Goal: Information Seeking & Learning: Find specific page/section

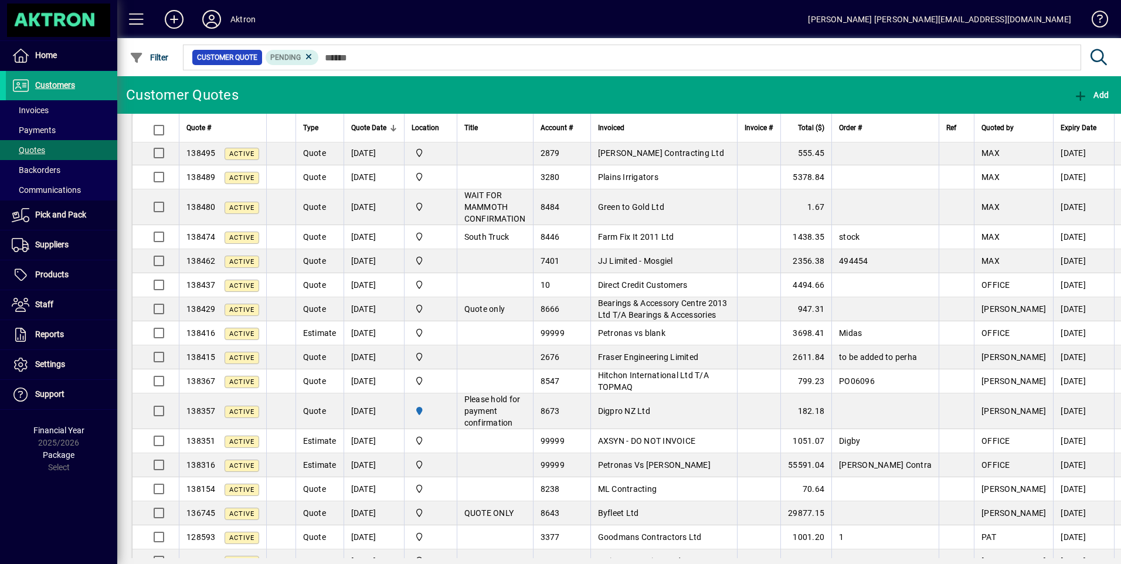
scroll to position [407, 0]
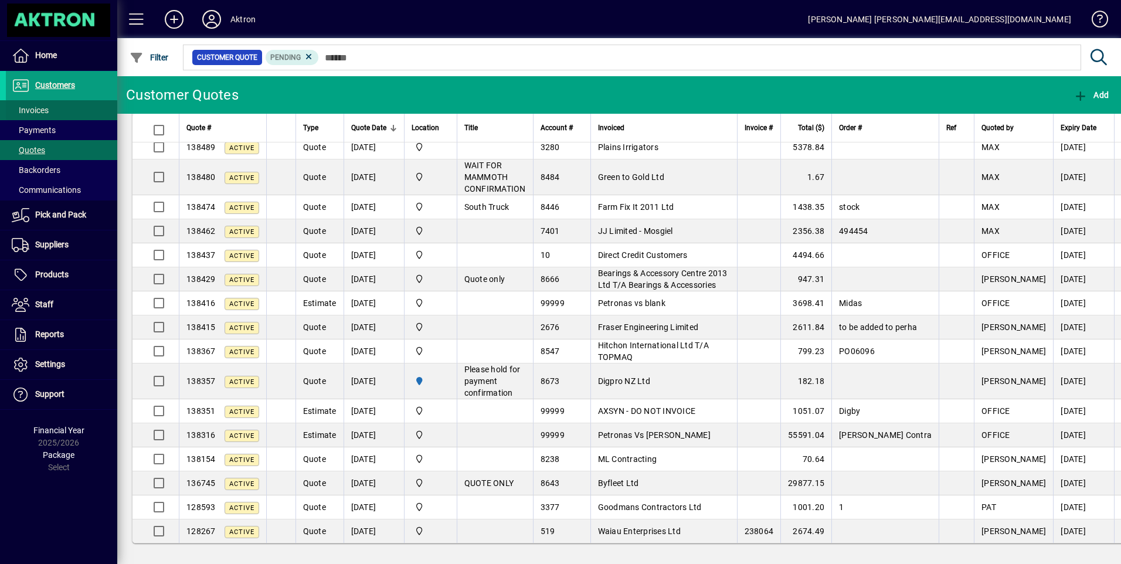
click at [37, 108] on span "Invoices" at bounding box center [30, 110] width 37 height 9
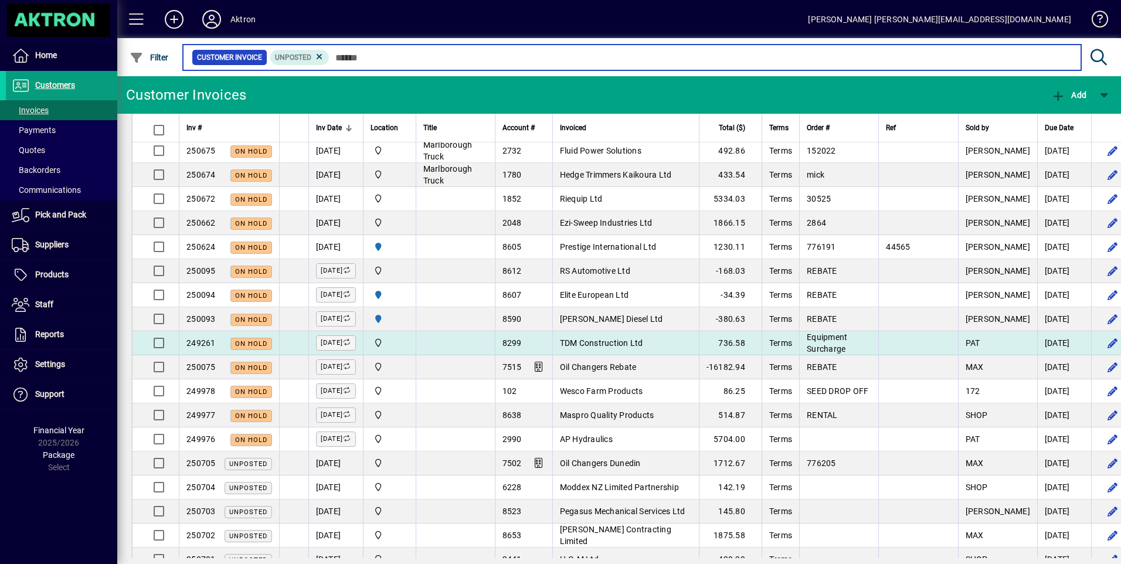
scroll to position [176, 0]
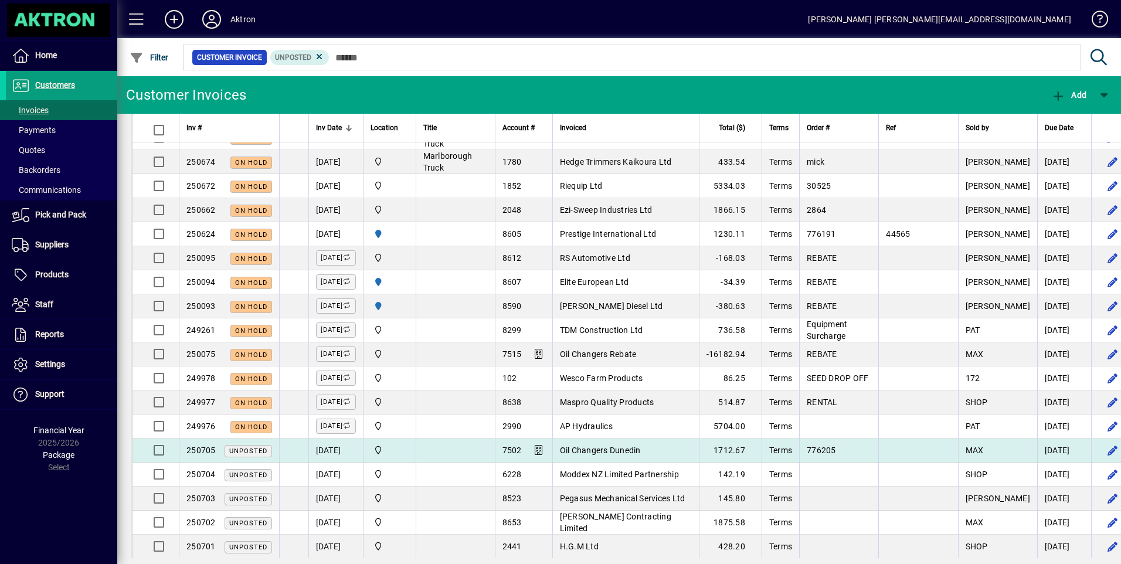
click at [618, 404] on span "Oil Changers Dunedin" at bounding box center [600, 449] width 81 height 9
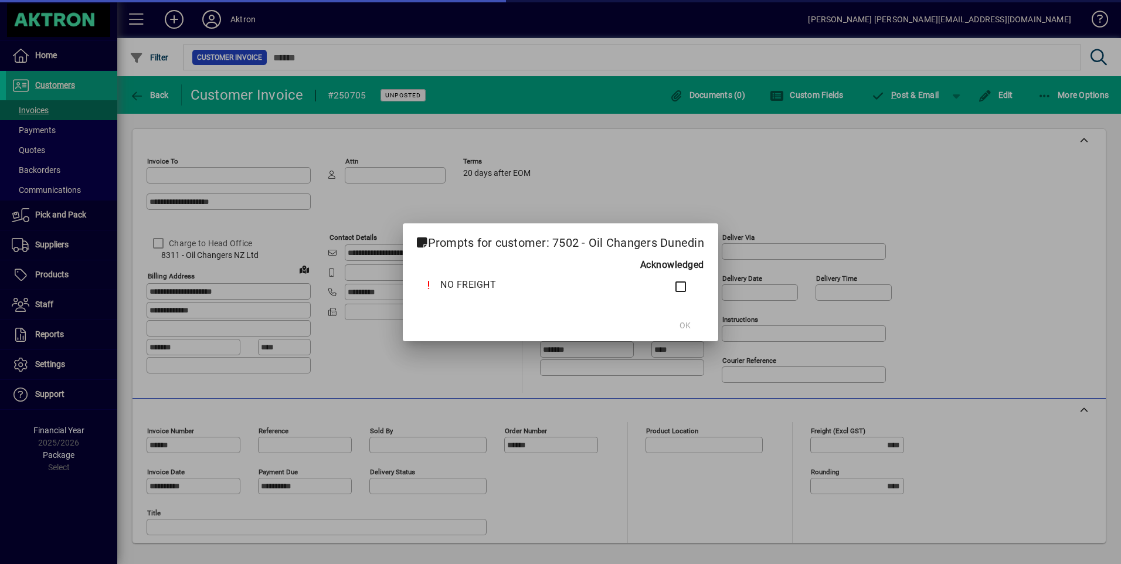
type input "**********"
type input "*******"
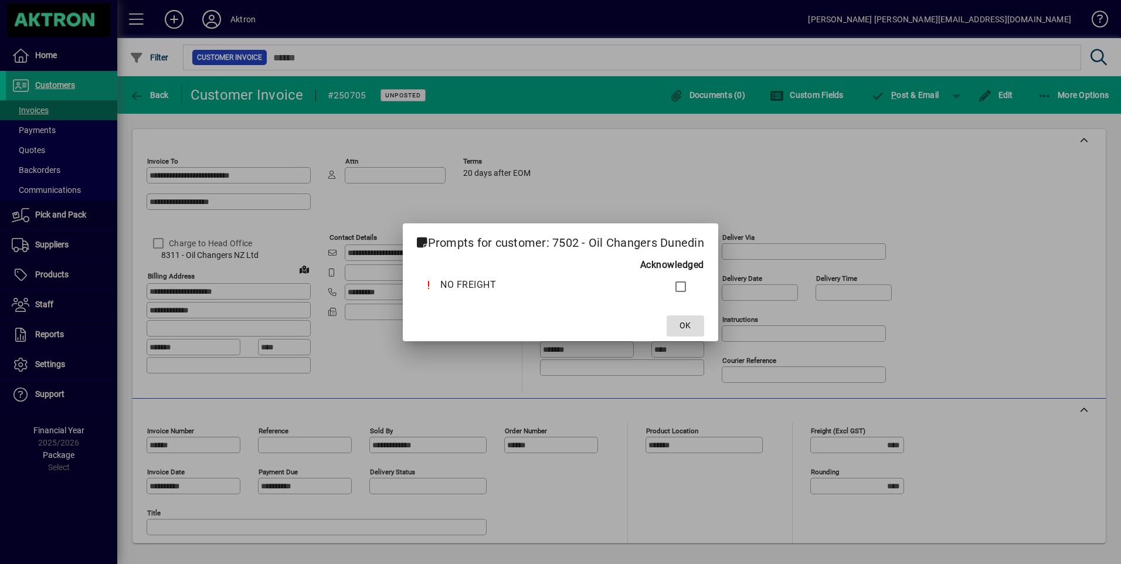
click at [686, 325] on span "OK" at bounding box center [684, 325] width 11 height 12
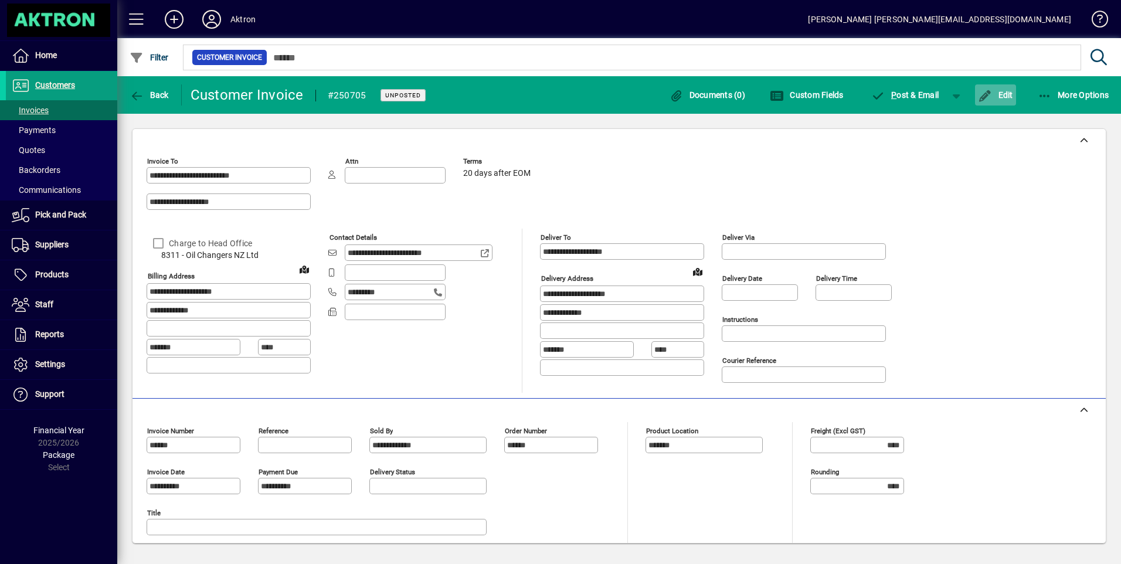
click at [795, 98] on span "Edit" at bounding box center [995, 94] width 35 height 9
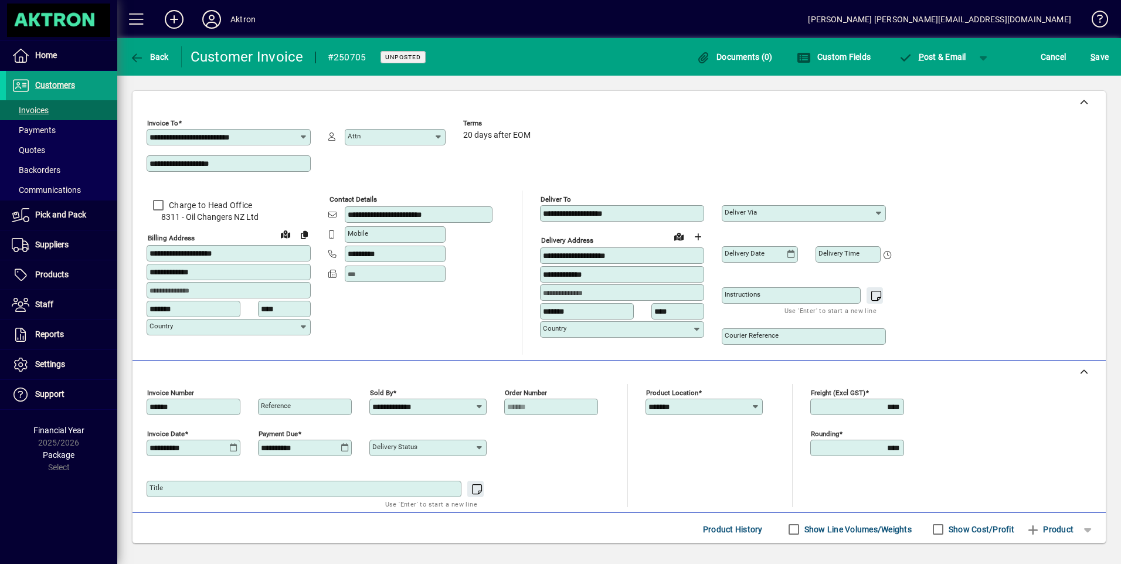
click at [795, 212] on input "Deliver via" at bounding box center [798, 213] width 149 height 9
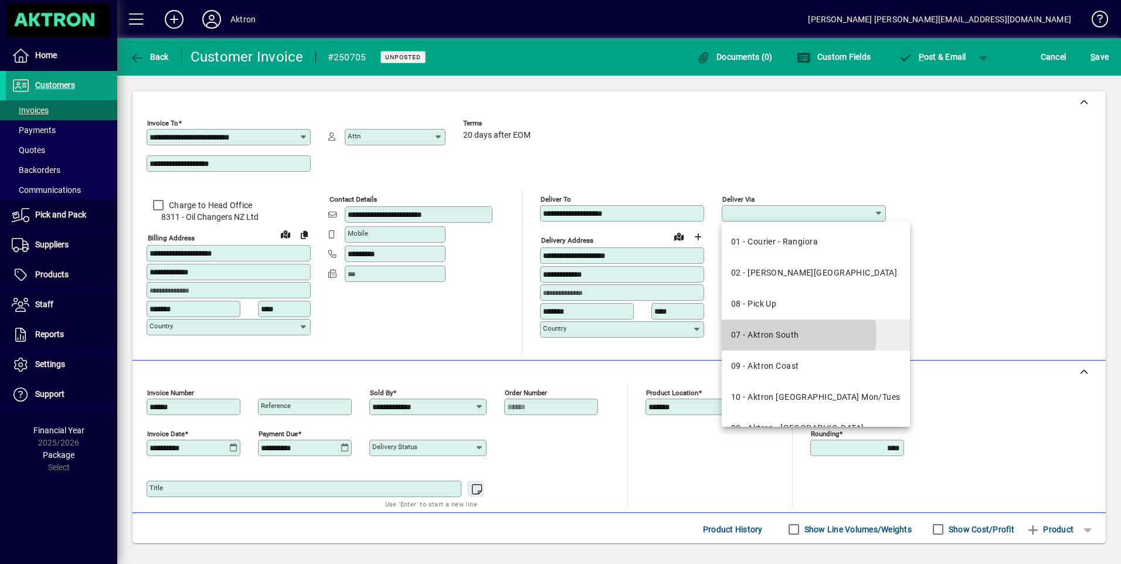
click at [794, 335] on div "07 - Aktron South" at bounding box center [764, 335] width 67 height 12
type input "**********"
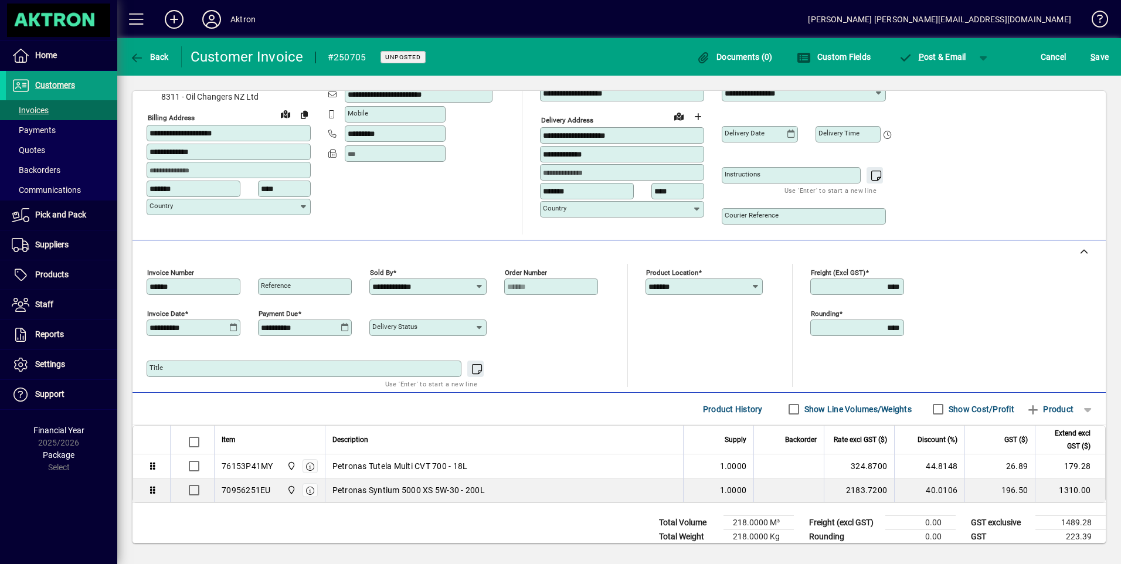
scroll to position [146, 0]
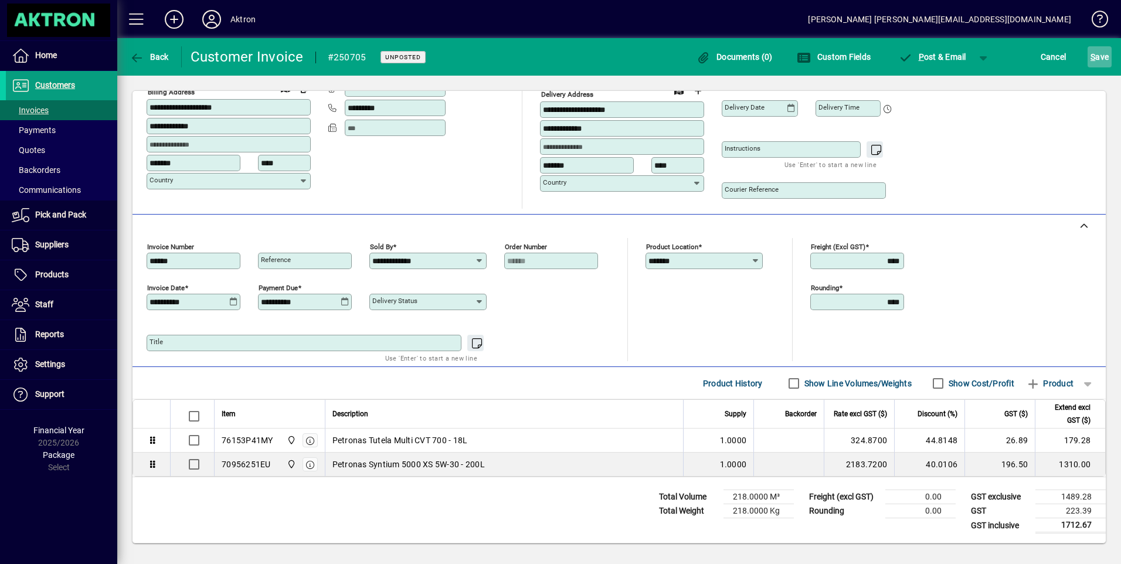
click at [795, 57] on span "S ave" at bounding box center [1099, 56] width 18 height 19
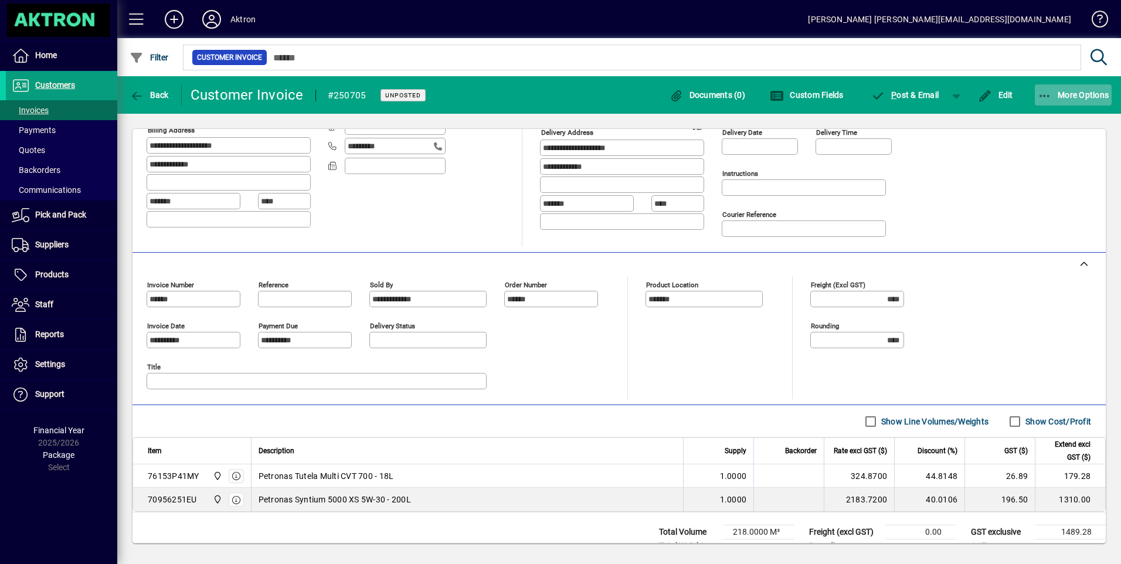
click at [795, 97] on span "More Options" at bounding box center [1073, 94] width 72 height 9
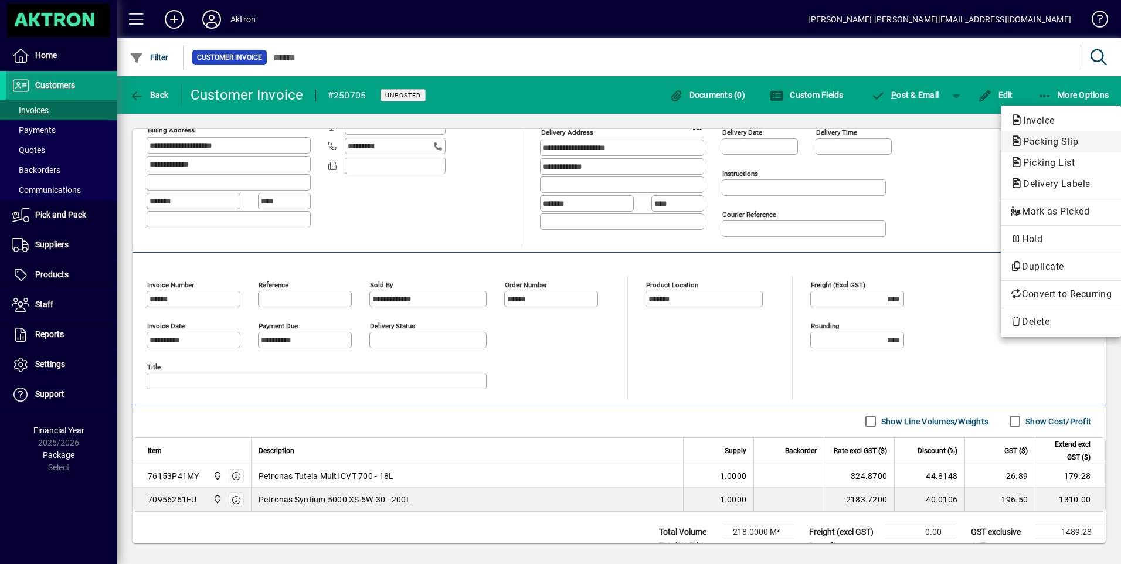
click at [795, 144] on span "Packing Slip" at bounding box center [1047, 141] width 74 height 11
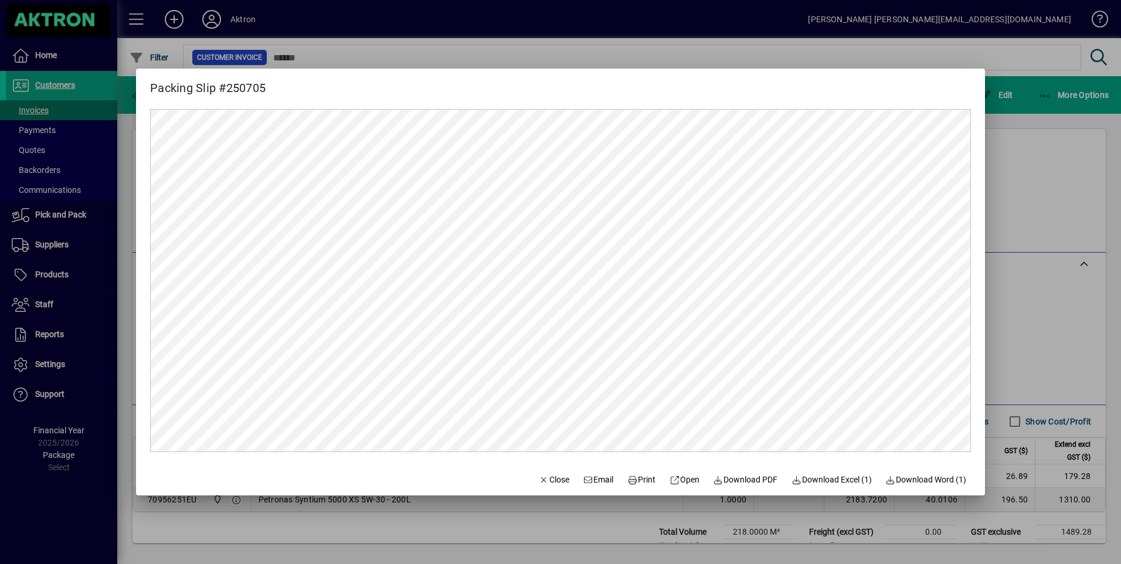
scroll to position [0, 0]
click at [636, 404] on span "Print" at bounding box center [641, 480] width 28 height 12
click at [547, 404] on span "Close" at bounding box center [554, 480] width 30 height 12
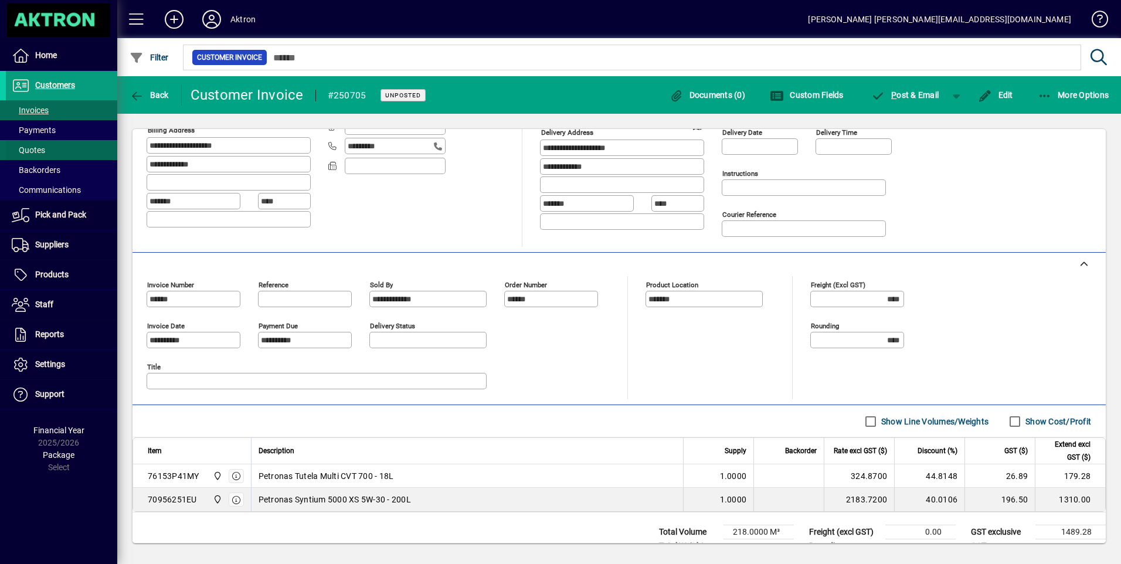
click at [43, 151] on span "Quotes" at bounding box center [28, 149] width 33 height 9
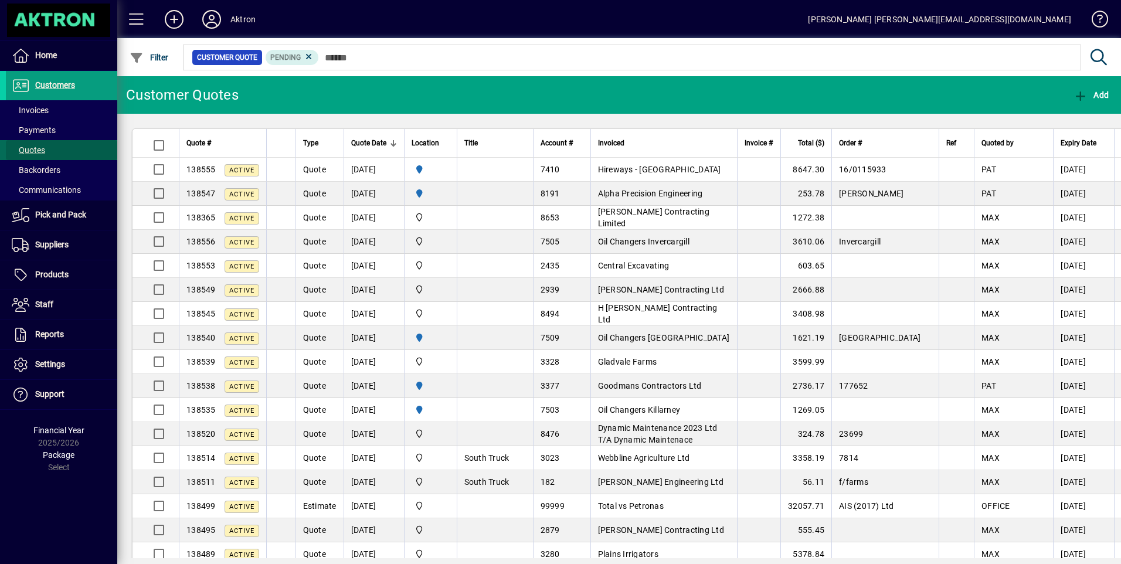
click at [40, 148] on span "Quotes" at bounding box center [28, 149] width 33 height 9
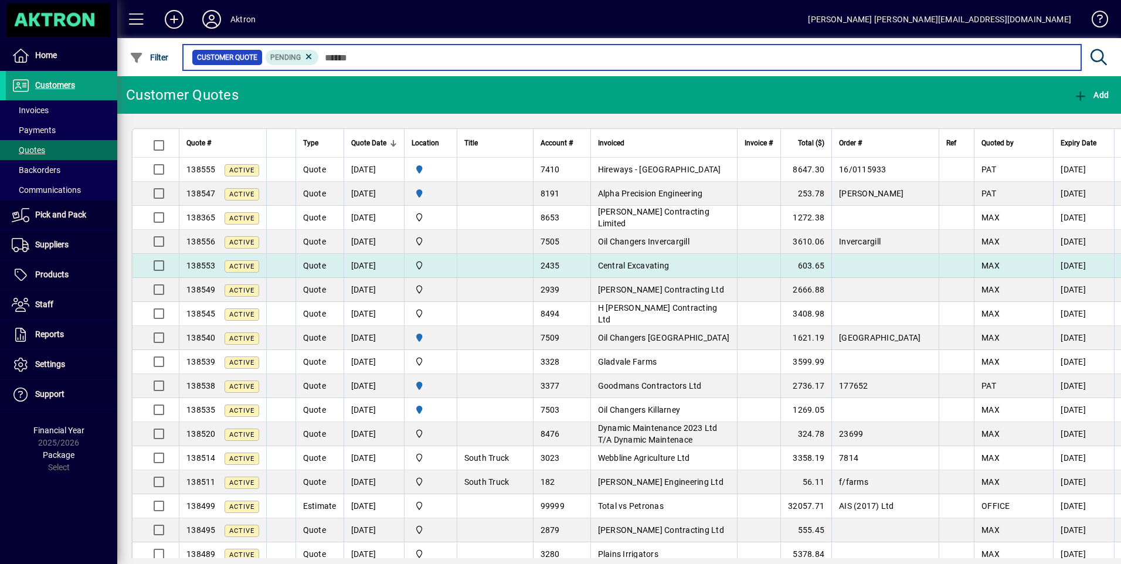
scroll to position [59, 0]
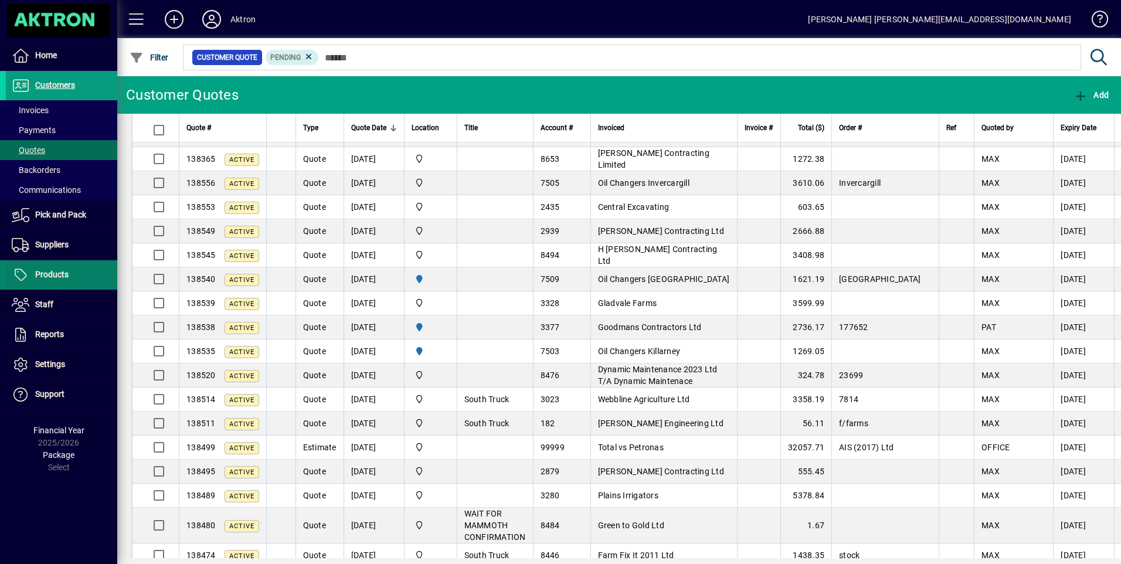
click at [67, 275] on span "Products" at bounding box center [51, 274] width 33 height 9
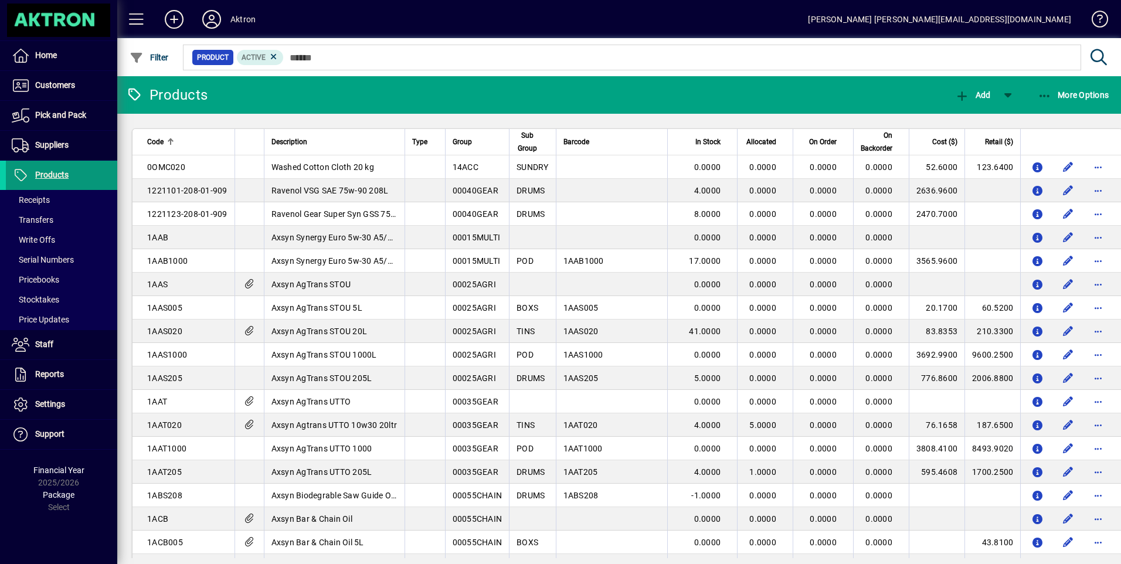
click at [52, 174] on span "Products" at bounding box center [51, 174] width 33 height 9
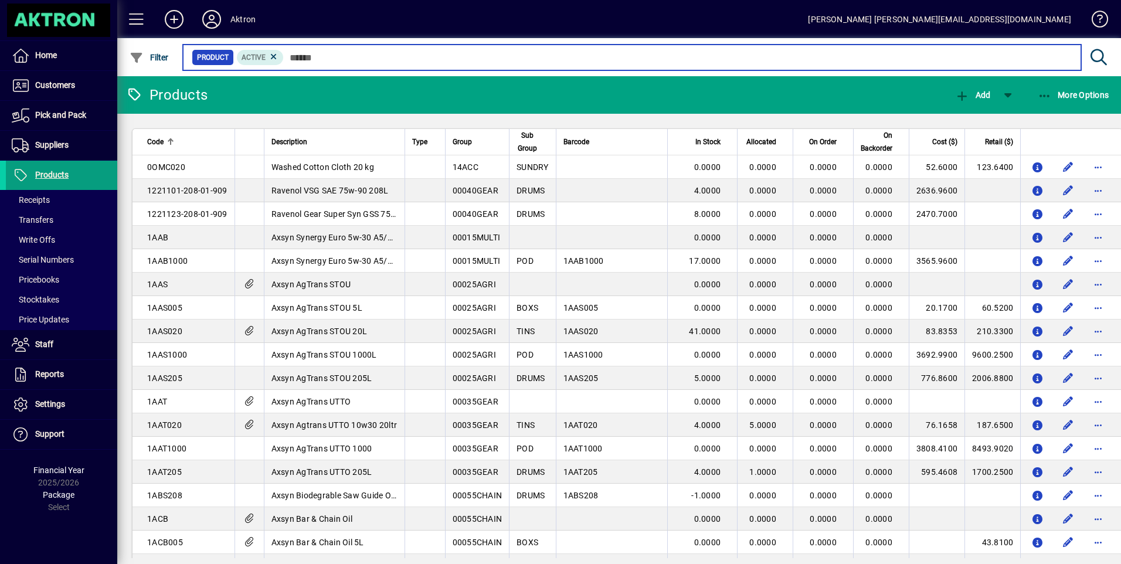
click at [364, 53] on input "text" at bounding box center [678, 57] width 788 height 16
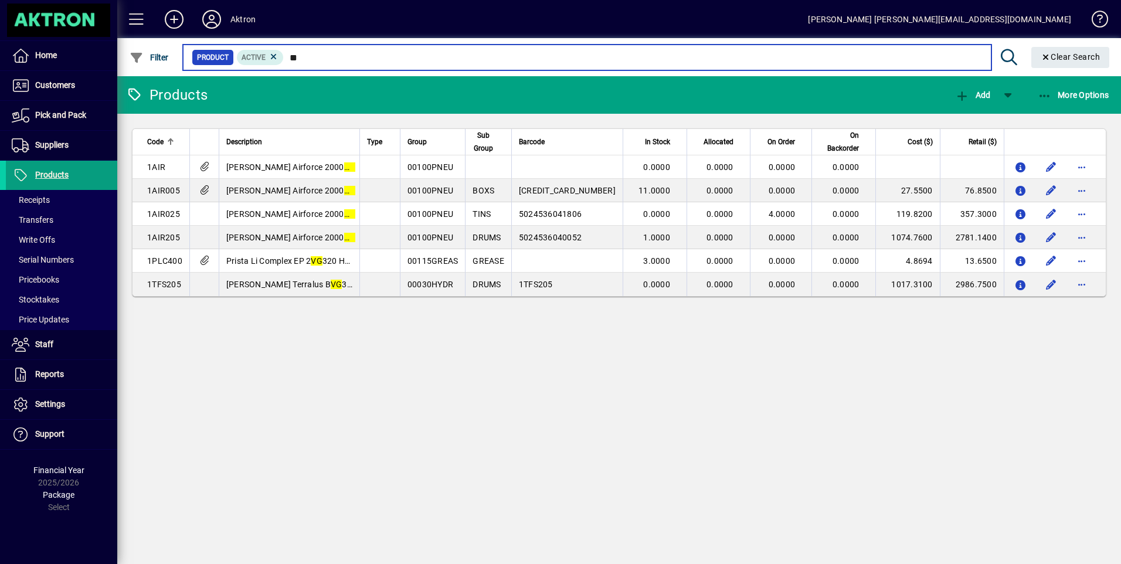
type input "*"
